Goal: Task Accomplishment & Management: Manage account settings

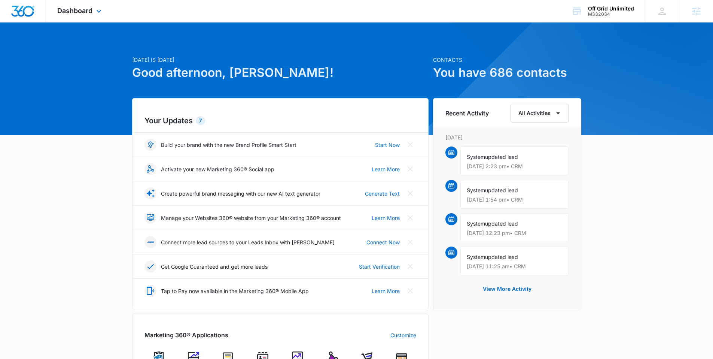
click at [79, 3] on div "Dashboard Apps Reputation Websites Forms CRM Email Social Shop Payments POS Con…" at bounding box center [80, 11] width 68 height 22
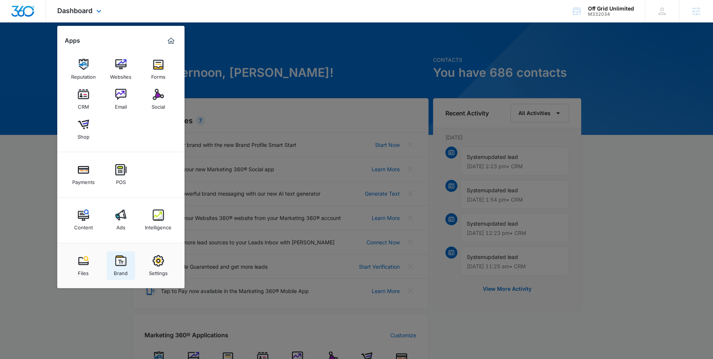
click at [112, 254] on link "Brand" at bounding box center [121, 265] width 28 height 28
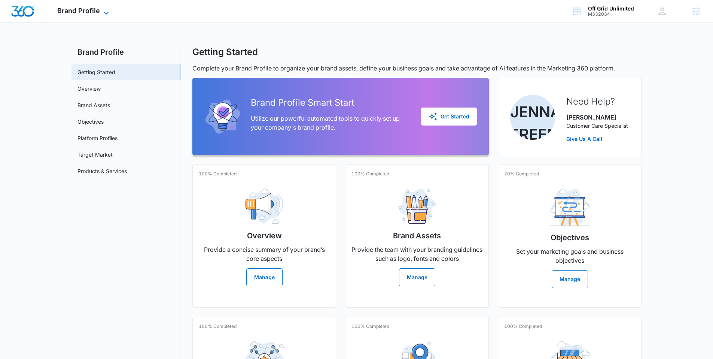
click at [82, 12] on span "Brand Profile" at bounding box center [78, 11] width 43 height 8
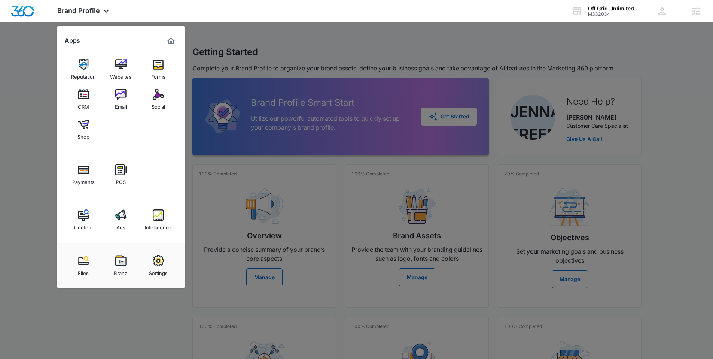
drag, startPoint x: 125, startPoint y: 358, endPoint x: 143, endPoint y: 310, distance: 51.4
click at [125, 358] on div at bounding box center [356, 179] width 713 height 359
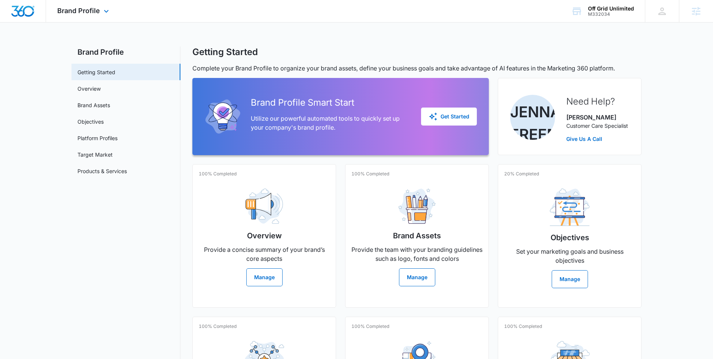
click at [14, 13] on img "Dashboard" at bounding box center [23, 11] width 24 height 11
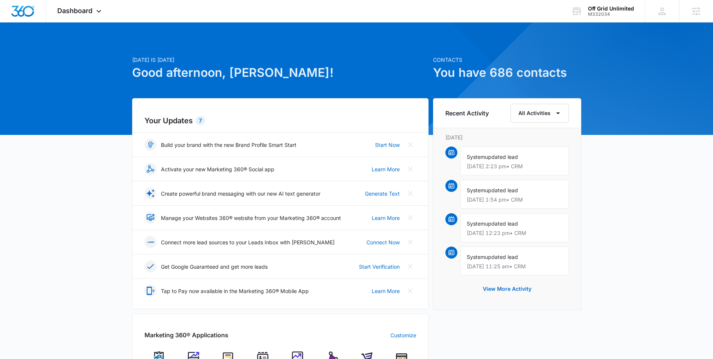
click at [418, 144] on div "Your Updates 7 Build your brand with the new Brand Profile Smart Start Start No…" at bounding box center [280, 203] width 296 height 211
click at [409, 143] on icon "Close" at bounding box center [410, 144] width 5 height 5
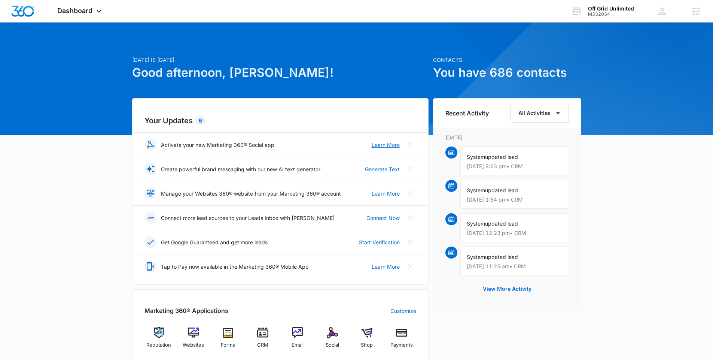
click at [378, 146] on link "Learn More" at bounding box center [386, 145] width 28 height 8
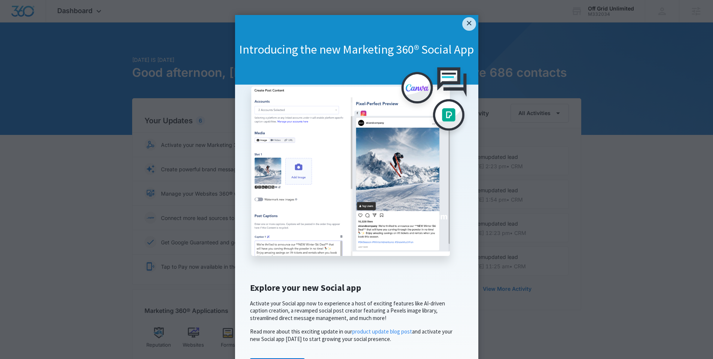
drag, startPoint x: 464, startPoint y: 24, endPoint x: 430, endPoint y: 34, distance: 35.8
click at [464, 24] on link "×" at bounding box center [468, 23] width 13 height 13
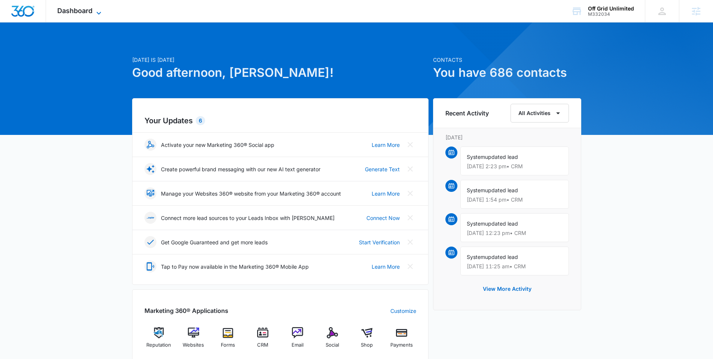
click at [76, 14] on span "Dashboard" at bounding box center [74, 11] width 35 height 8
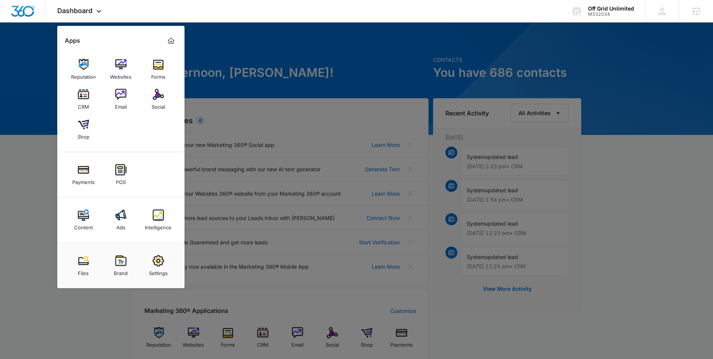
click at [168, 96] on link "Social" at bounding box center [158, 99] width 28 height 28
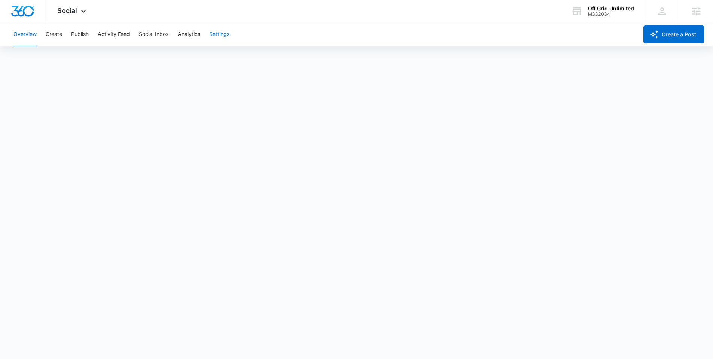
click at [222, 28] on button "Settings" at bounding box center [219, 34] width 20 height 24
click at [192, 33] on button "Analytics" at bounding box center [189, 34] width 22 height 24
click at [159, 37] on button "Social Inbox" at bounding box center [154, 34] width 30 height 24
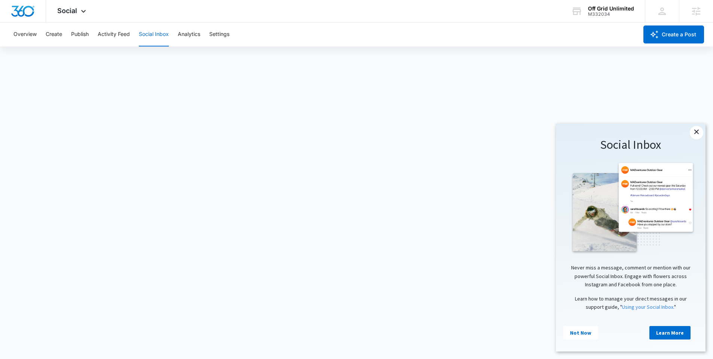
click at [692, 131] on link "×" at bounding box center [696, 132] width 13 height 13
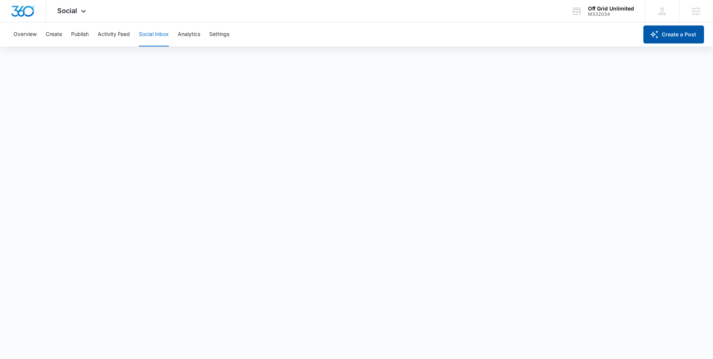
click at [666, 40] on button "Create a Post" at bounding box center [673, 34] width 61 height 18
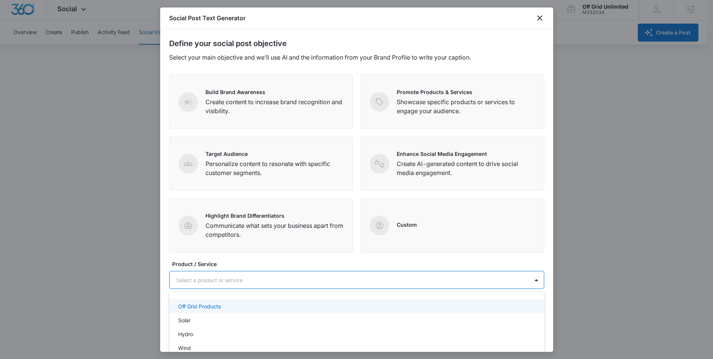
click at [288, 282] on div at bounding box center [347, 279] width 343 height 9
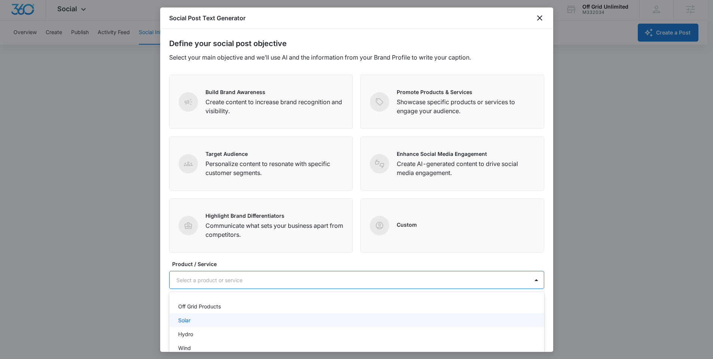
click at [218, 321] on div "Solar" at bounding box center [356, 320] width 356 height 8
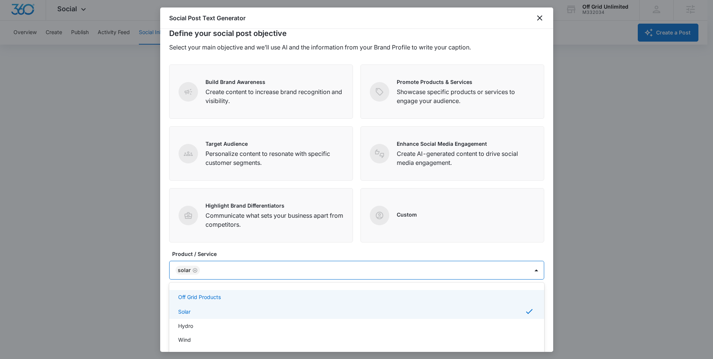
scroll to position [18, 0]
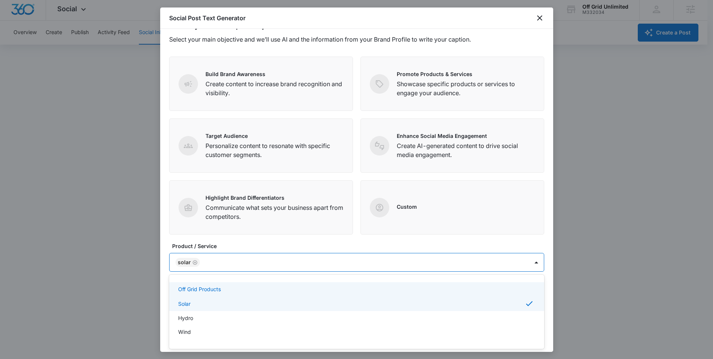
click at [265, 240] on form "Define your social post objective Select your main objective and we’ll use AI a…" at bounding box center [356, 181] width 375 height 323
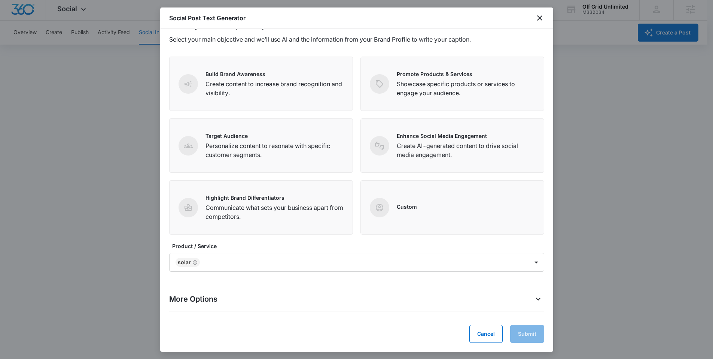
click at [502, 301] on div "More Options" at bounding box center [356, 299] width 375 height 12
click at [534, 297] on icon "More Options" at bounding box center [538, 298] width 9 height 9
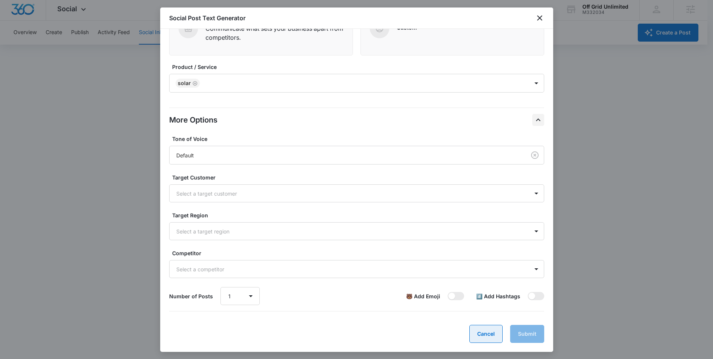
click at [482, 338] on button "Cancel" at bounding box center [485, 333] width 33 height 18
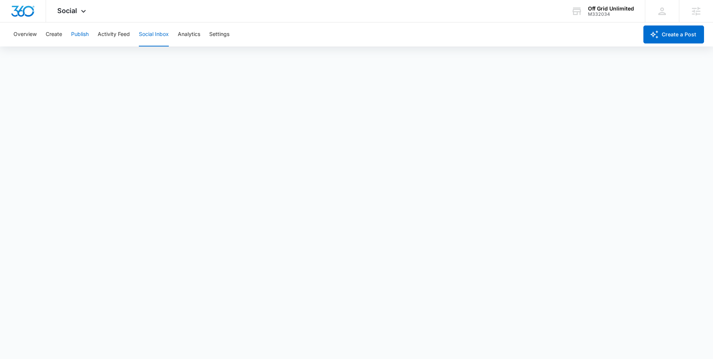
click at [88, 30] on button "Publish" at bounding box center [80, 34] width 18 height 24
click at [48, 44] on button "Create" at bounding box center [54, 34] width 16 height 24
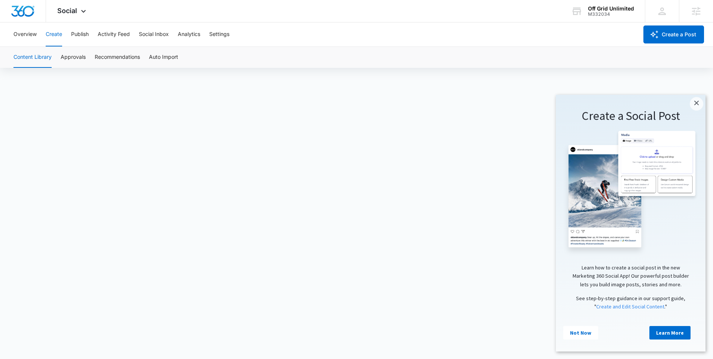
click at [689, 104] on div "Create a Social Post" at bounding box center [630, 116] width 135 height 28
click at [700, 109] on link "×" at bounding box center [696, 103] width 13 height 13
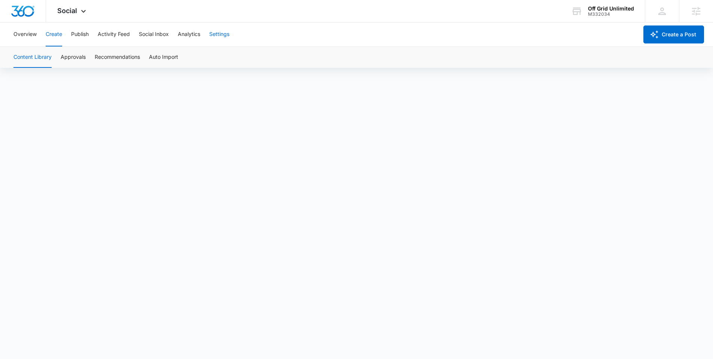
click at [222, 31] on button "Settings" at bounding box center [219, 34] width 20 height 24
click at [165, 34] on button "Social Inbox" at bounding box center [154, 34] width 30 height 24
click at [115, 33] on button "Activity Feed" at bounding box center [114, 34] width 32 height 24
click at [24, 38] on button "Overview" at bounding box center [24, 34] width 23 height 24
click at [82, 10] on icon at bounding box center [83, 13] width 9 height 9
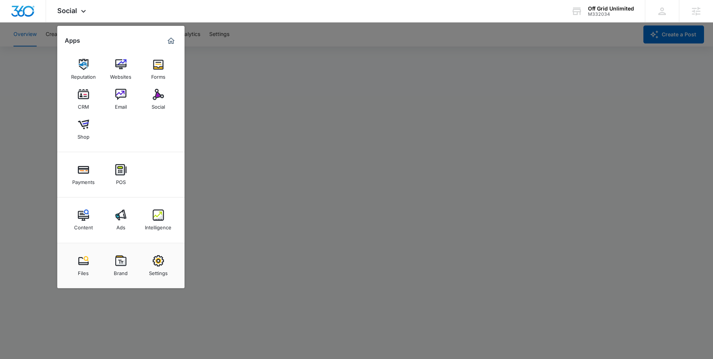
click at [27, 81] on div at bounding box center [356, 179] width 713 height 359
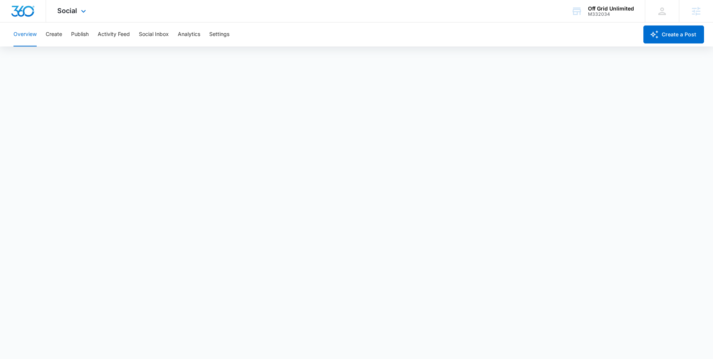
drag, startPoint x: 68, startPoint y: 15, endPoint x: 74, endPoint y: 18, distance: 6.4
click at [68, 15] on div "Social Apps Reputation Websites Forms CRM Email Social Shop Payments POS Conten…" at bounding box center [72, 11] width 53 height 22
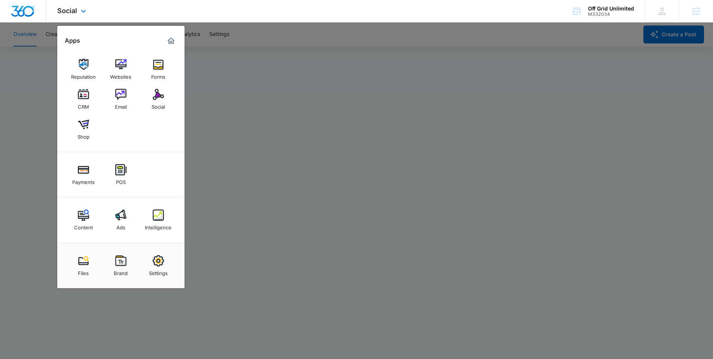
click at [102, 232] on div "Content Ads Intelligence" at bounding box center [120, 219] width 127 height 45
click at [130, 214] on link "Ads" at bounding box center [121, 219] width 28 height 28
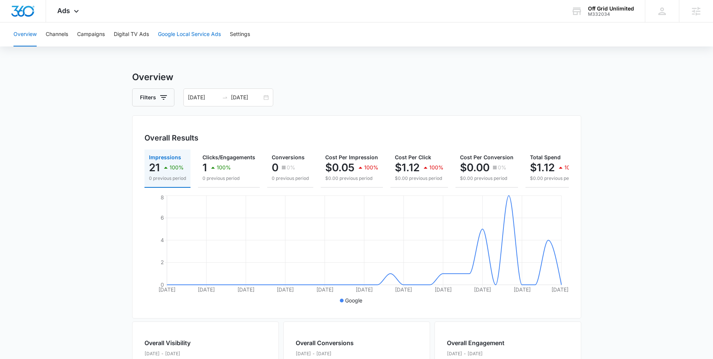
click at [173, 31] on button "Google Local Service Ads" at bounding box center [189, 34] width 63 height 24
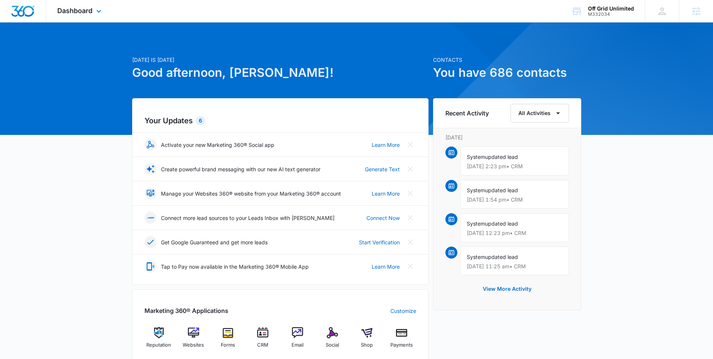
click at [85, 15] on div "Dashboard Apps Reputation Websites Forms CRM Email Social Shop Payments POS Con…" at bounding box center [80, 11] width 68 height 22
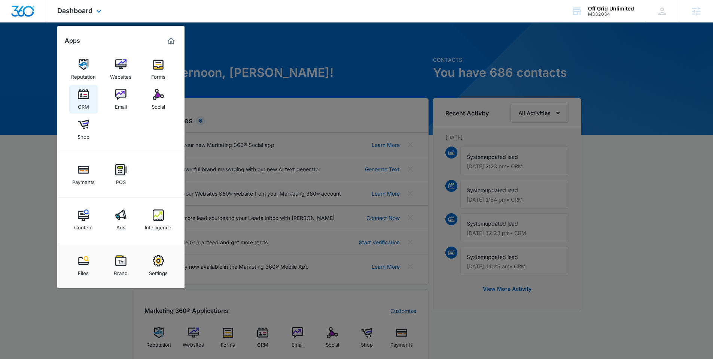
click at [85, 92] on img at bounding box center [83, 94] width 11 height 11
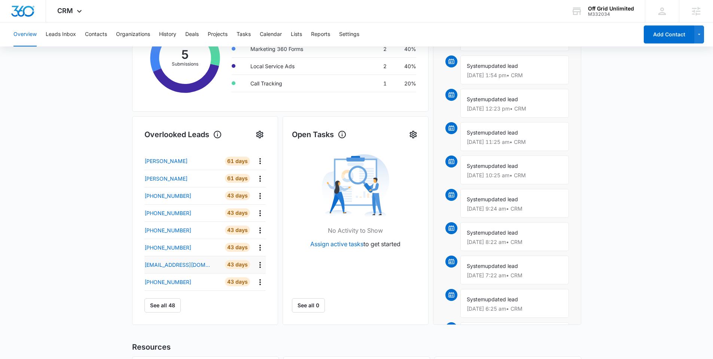
scroll to position [171, 0]
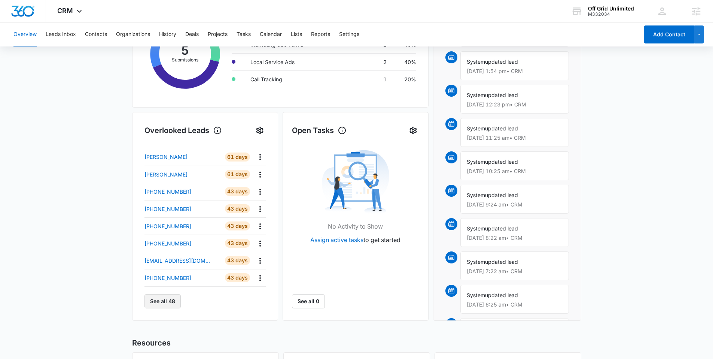
click at [162, 298] on button "See all 48" at bounding box center [162, 301] width 36 height 14
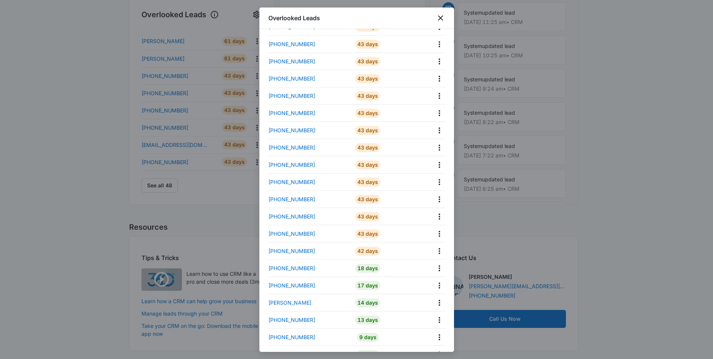
scroll to position [390, 0]
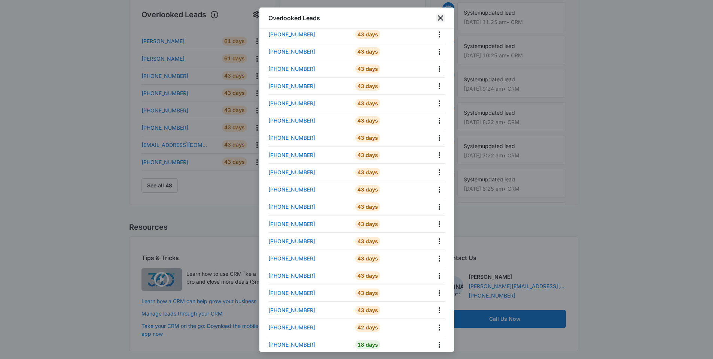
click at [440, 18] on icon "close" at bounding box center [440, 17] width 5 height 5
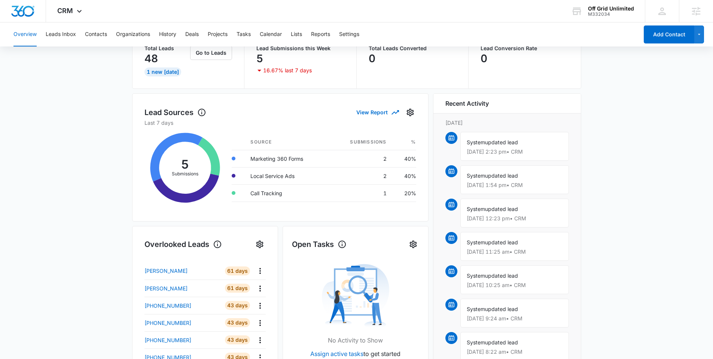
scroll to position [0, 0]
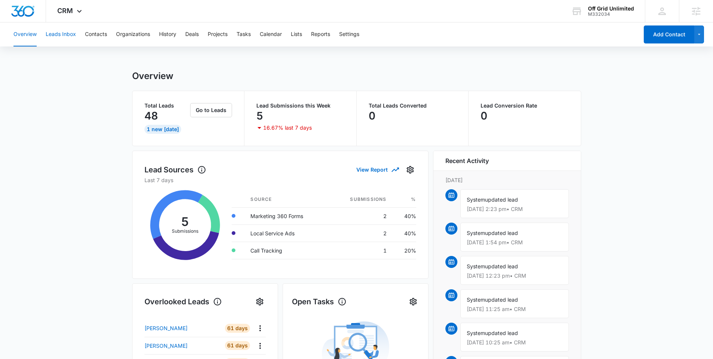
click at [60, 33] on button "Leads Inbox" at bounding box center [61, 34] width 30 height 24
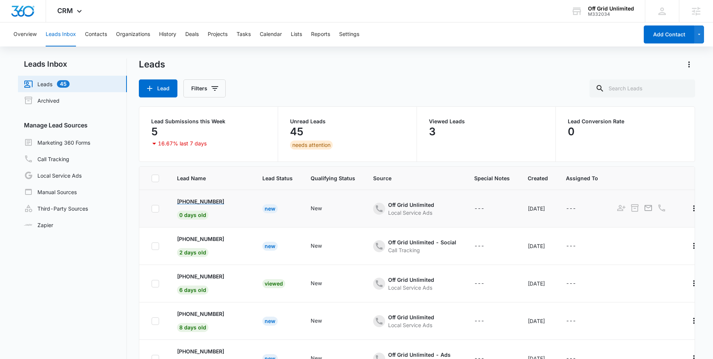
click at [204, 200] on p "+12084496512" at bounding box center [200, 201] width 47 height 8
